Goal: Participate in discussion

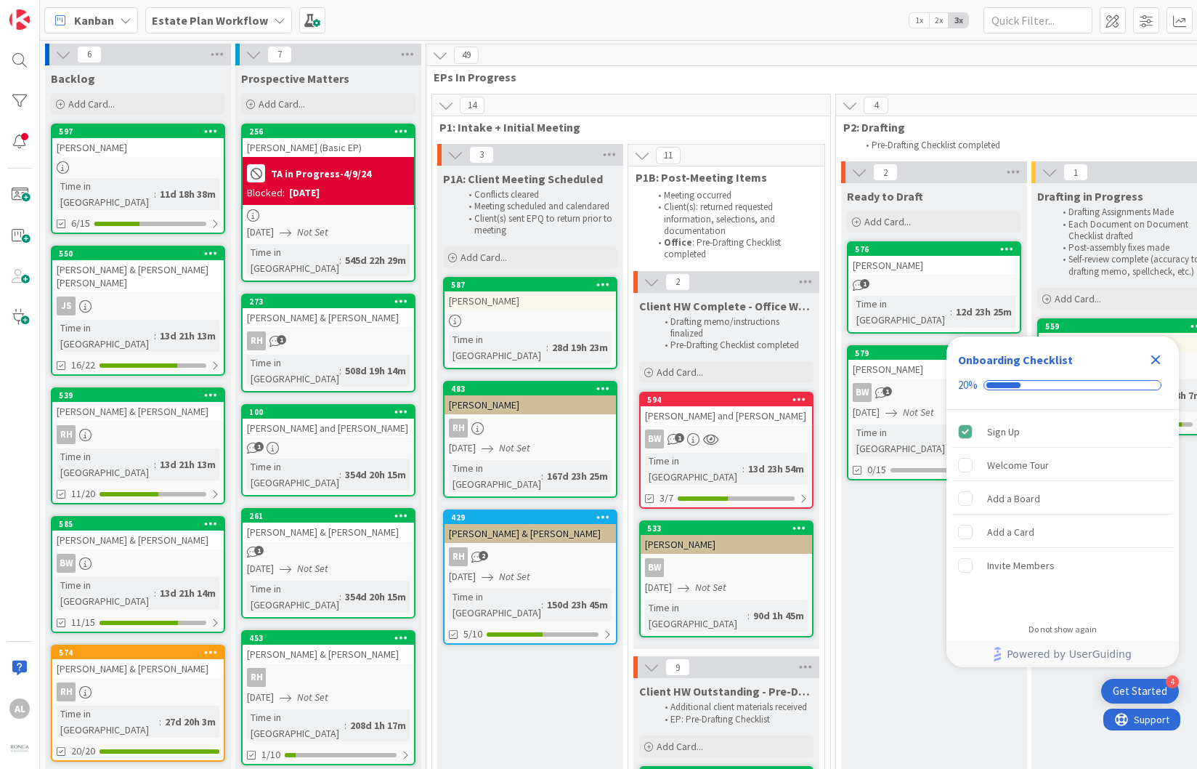
click at [274, 18] on icon at bounding box center [280, 21] width 12 height 12
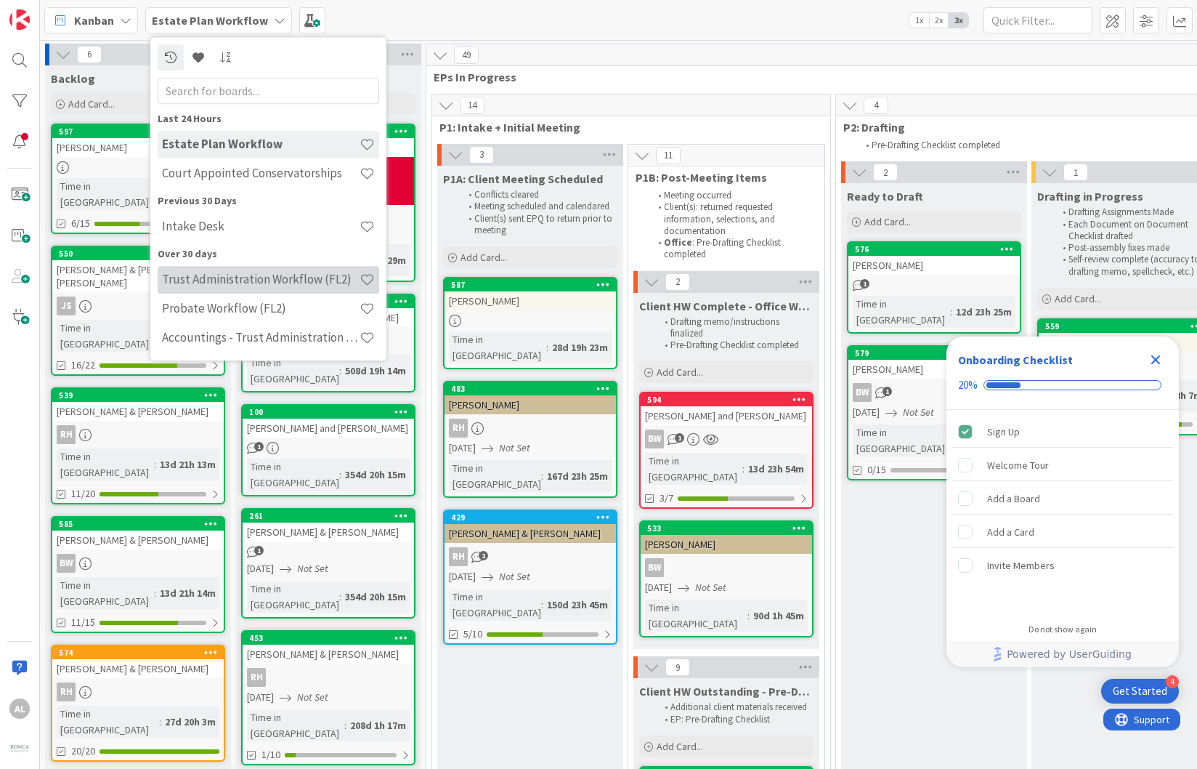
click at [303, 281] on h4 "Trust Administration Workflow (FL2)" at bounding box center [261, 279] width 198 height 15
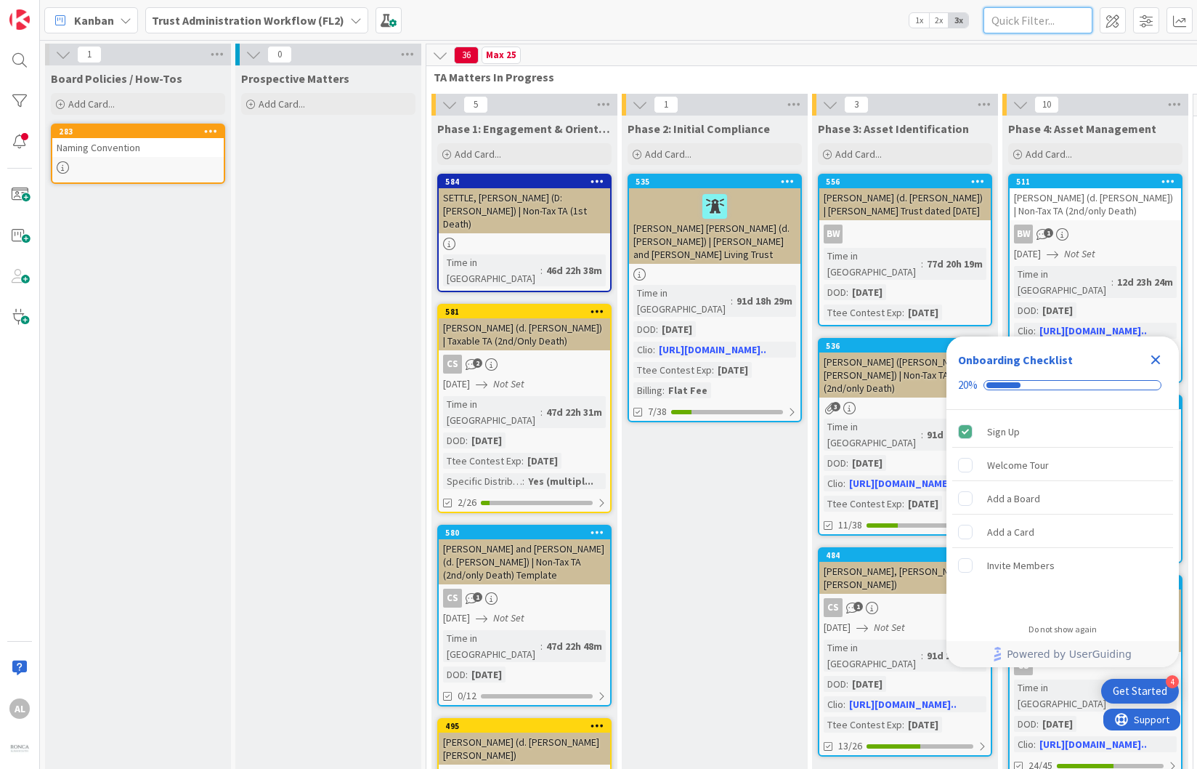
click at [1037, 27] on input "text" at bounding box center [1038, 20] width 109 height 26
type input "Flick"
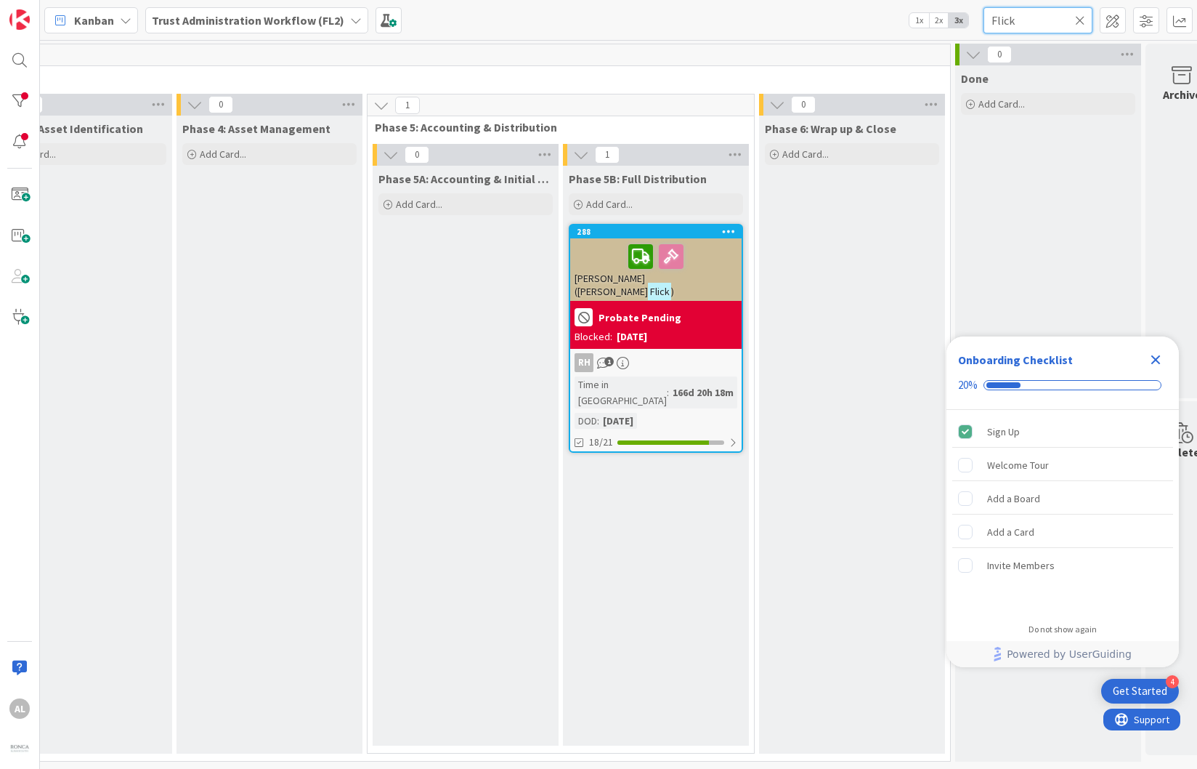
scroll to position [0, 864]
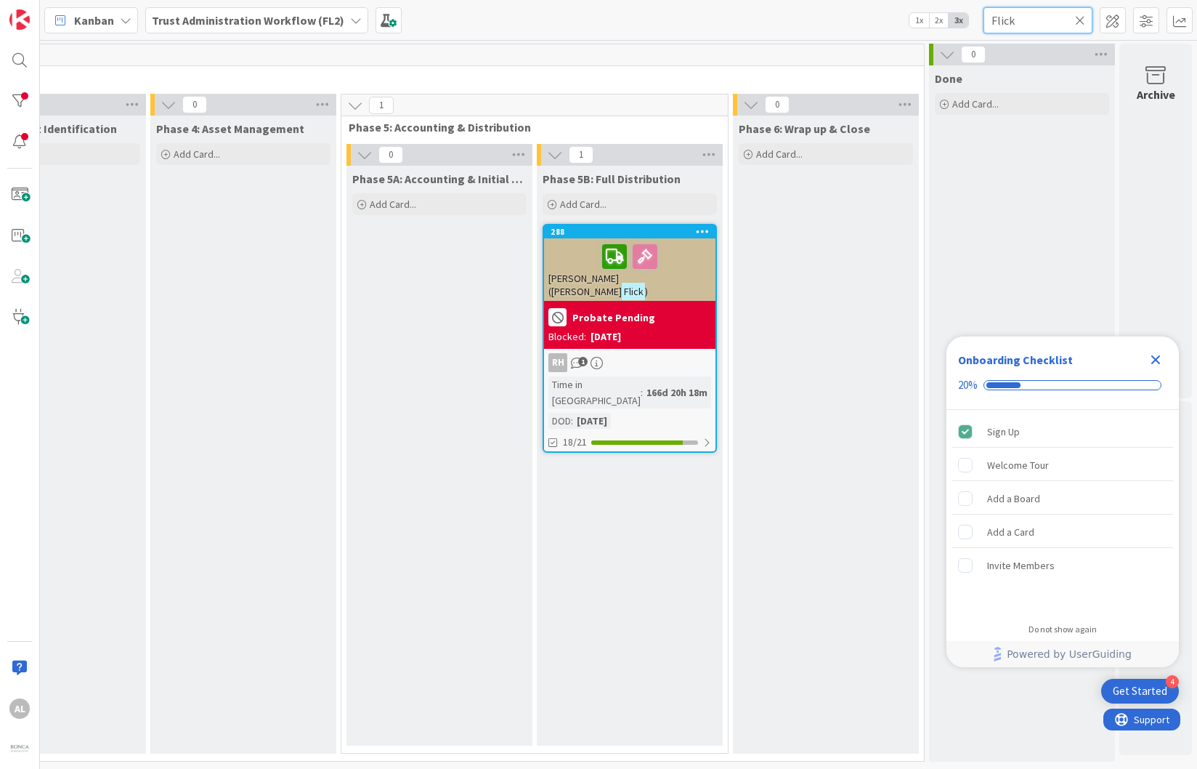
drag, startPoint x: 668, startPoint y: 759, endPoint x: 65, endPoint y: 20, distance: 953.1
click at [684, 248] on div at bounding box center [629, 256] width 163 height 31
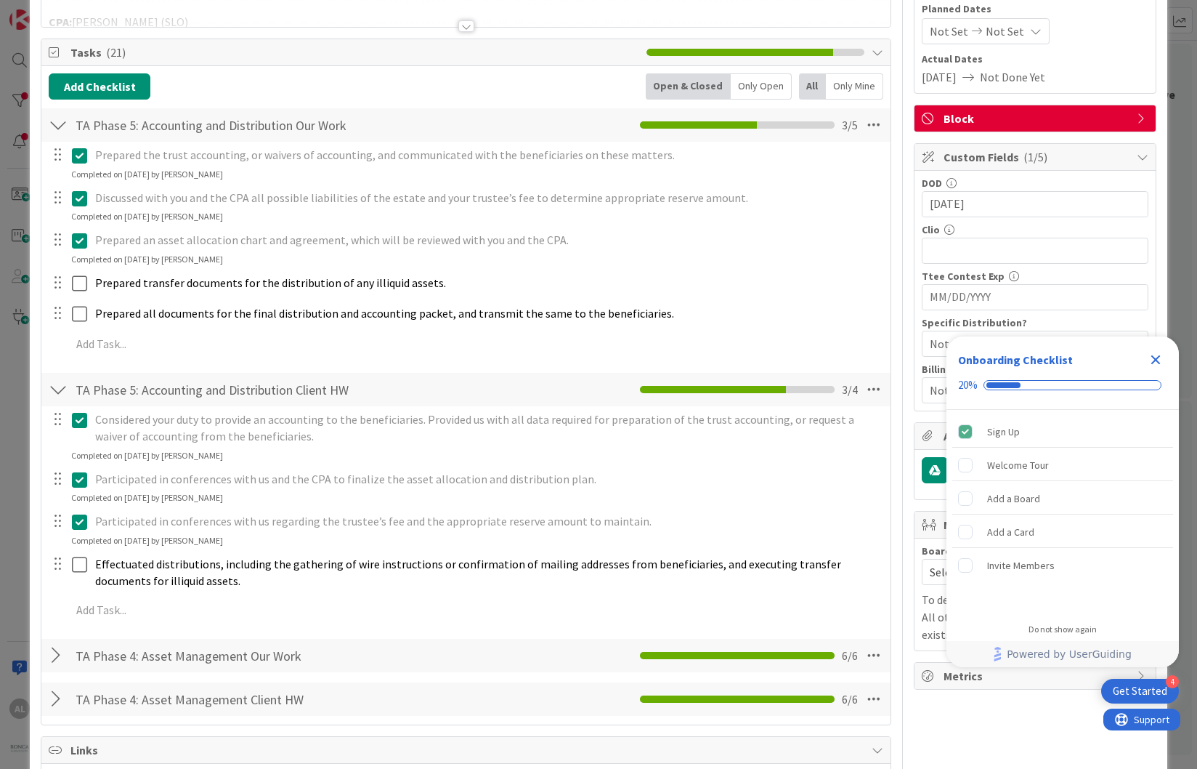
scroll to position [307, 0]
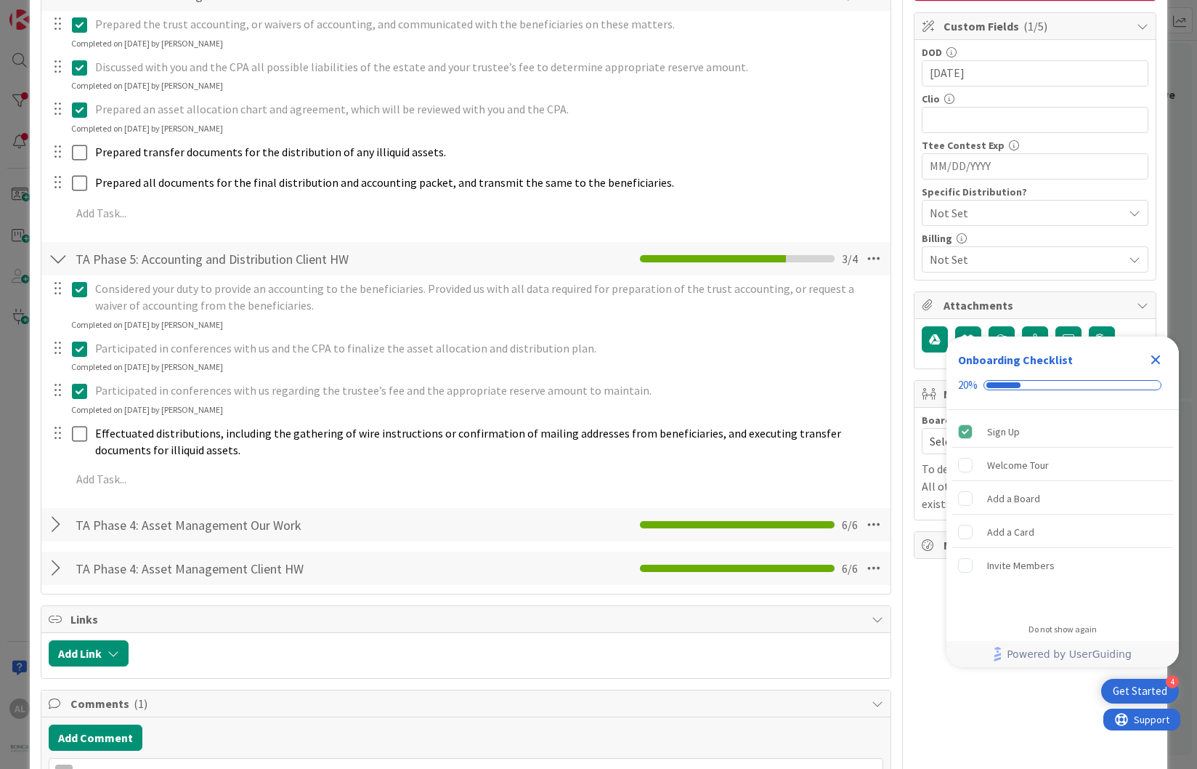
click at [57, 523] on div at bounding box center [58, 524] width 19 height 26
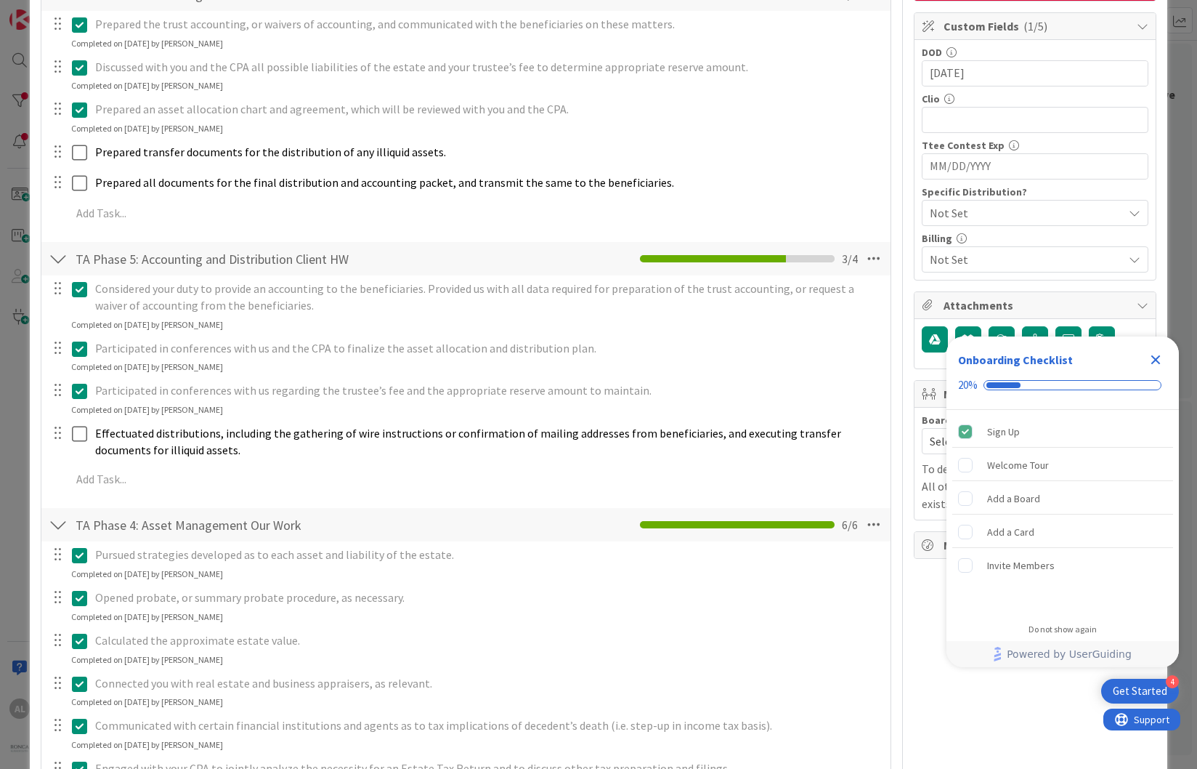
click at [55, 528] on div at bounding box center [58, 524] width 19 height 26
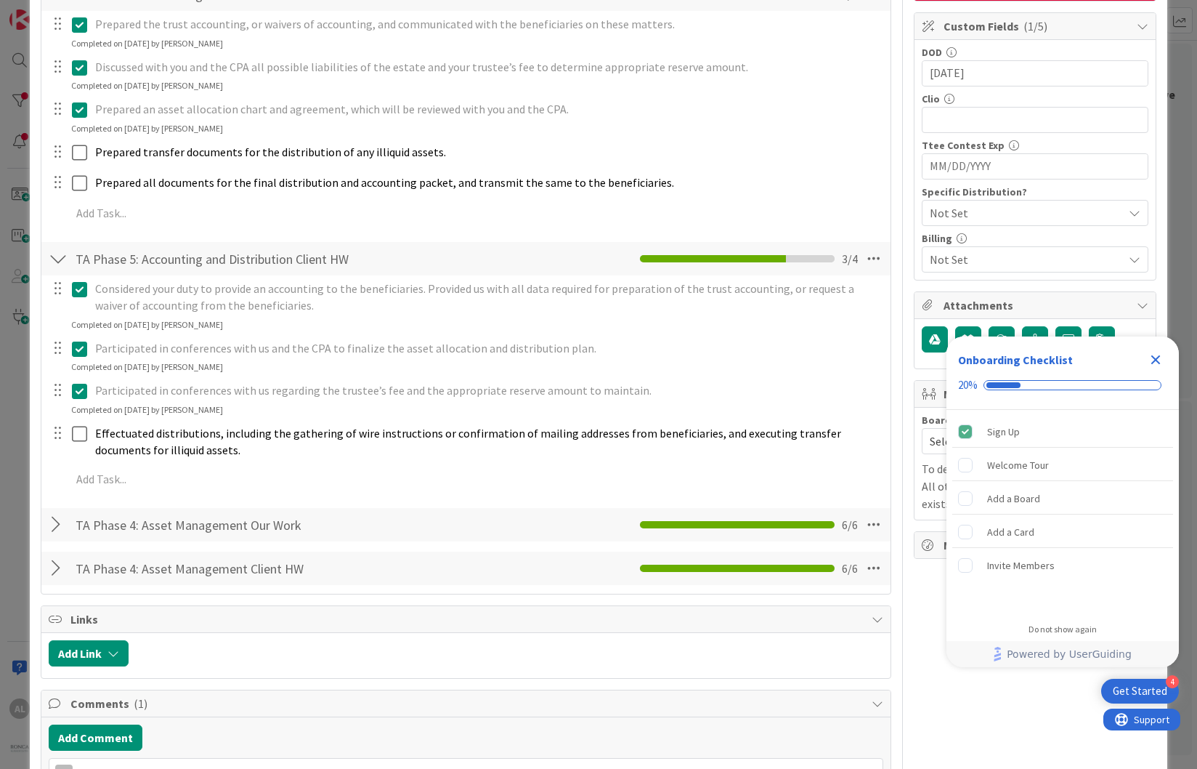
scroll to position [439, 0]
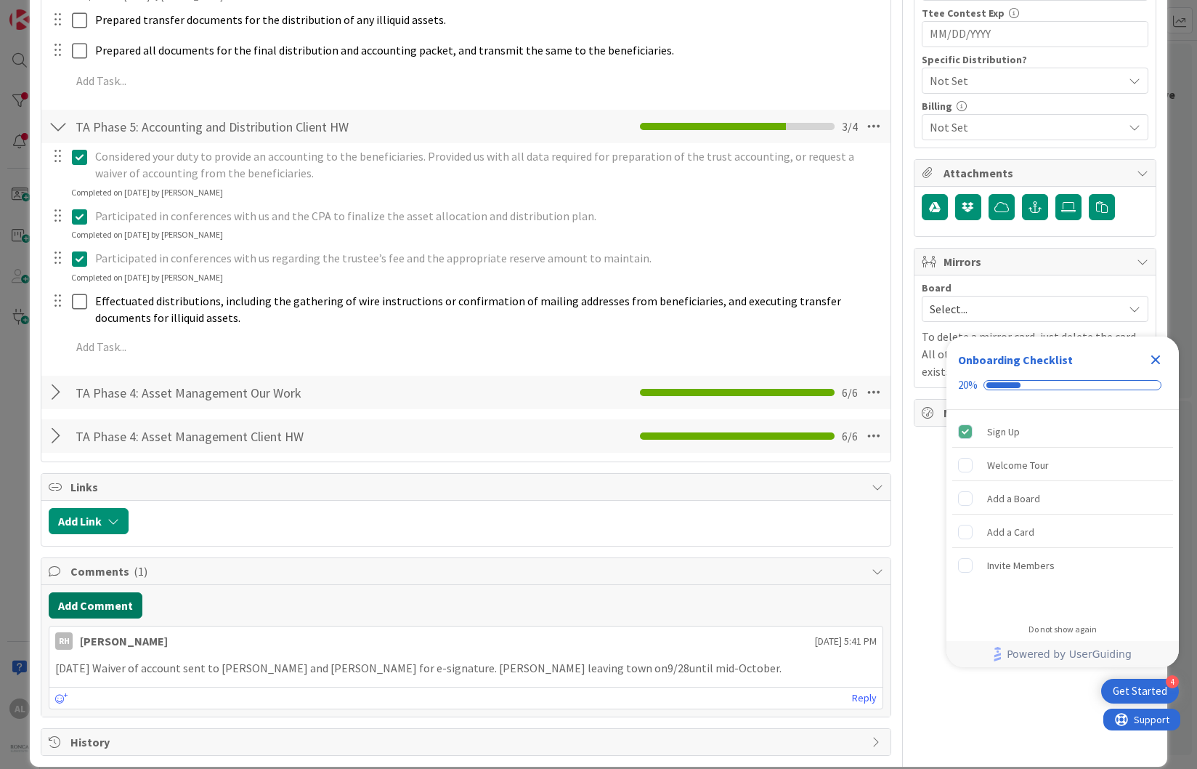
click at [124, 604] on button "Add Comment" at bounding box center [96, 605] width 94 height 26
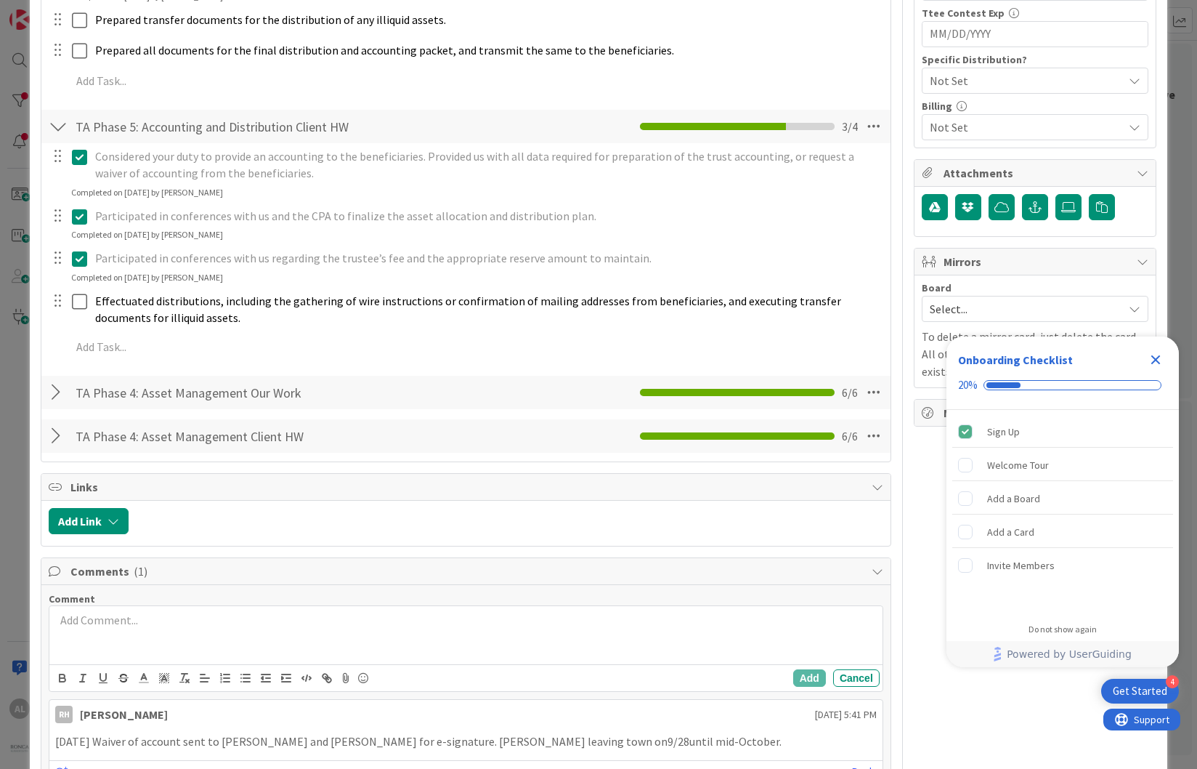
click at [174, 622] on p at bounding box center [466, 620] width 822 height 17
click at [198, 612] on p at bounding box center [466, 620] width 822 height 17
click at [584, 619] on p "10/6/25: Sent message to Seth the CPA to ask about estimated ta" at bounding box center [466, 620] width 822 height 17
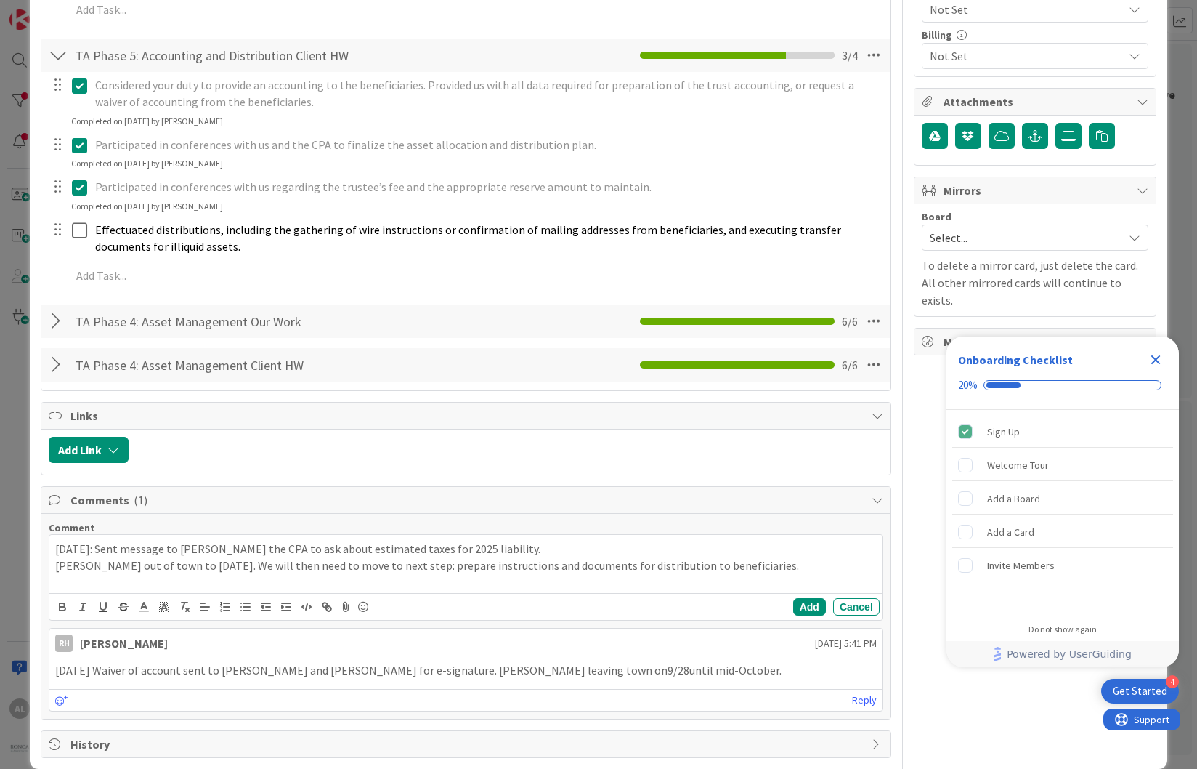
scroll to position [529, 0]
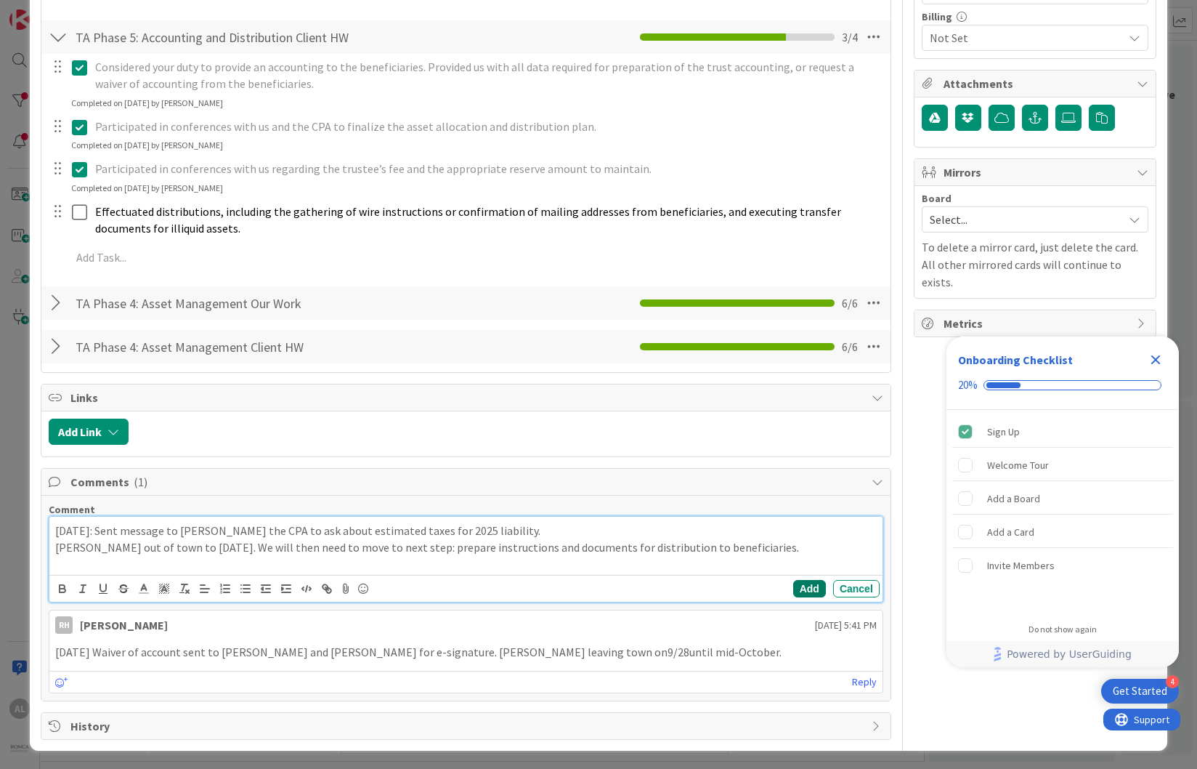
click at [805, 589] on button "Add" at bounding box center [809, 588] width 33 height 17
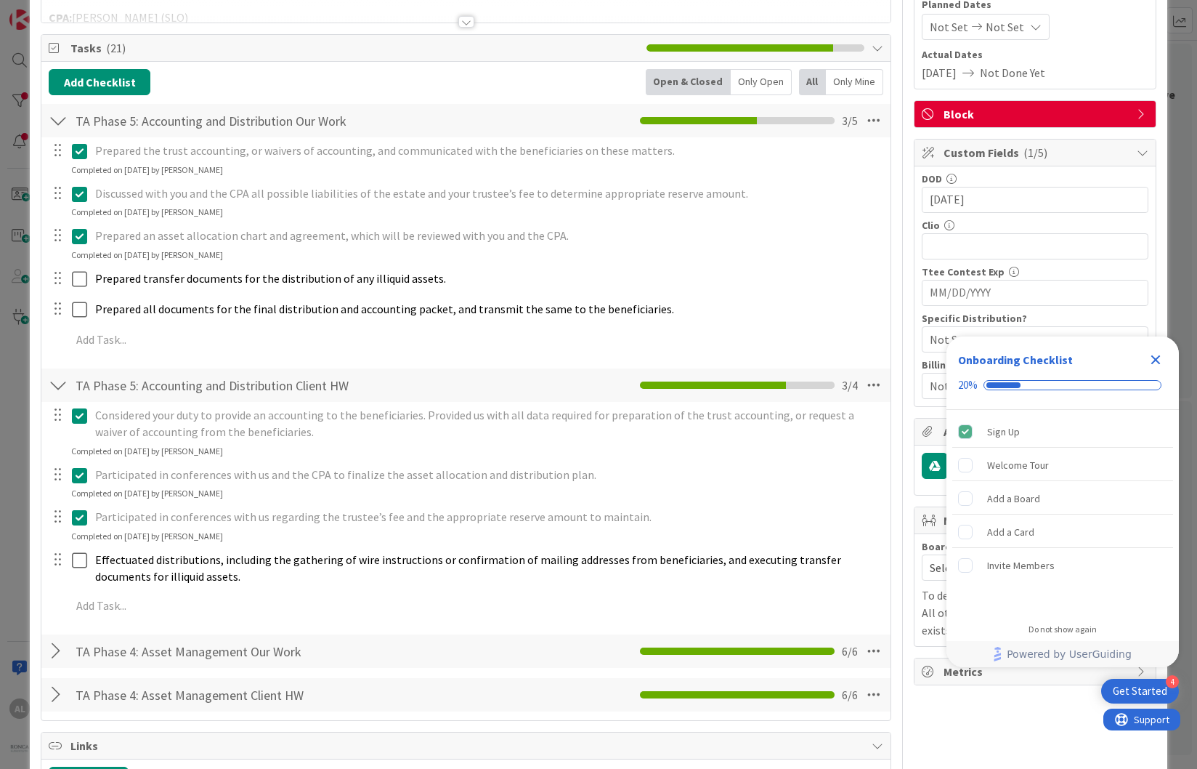
scroll to position [0, 0]
